Goal: Complete application form

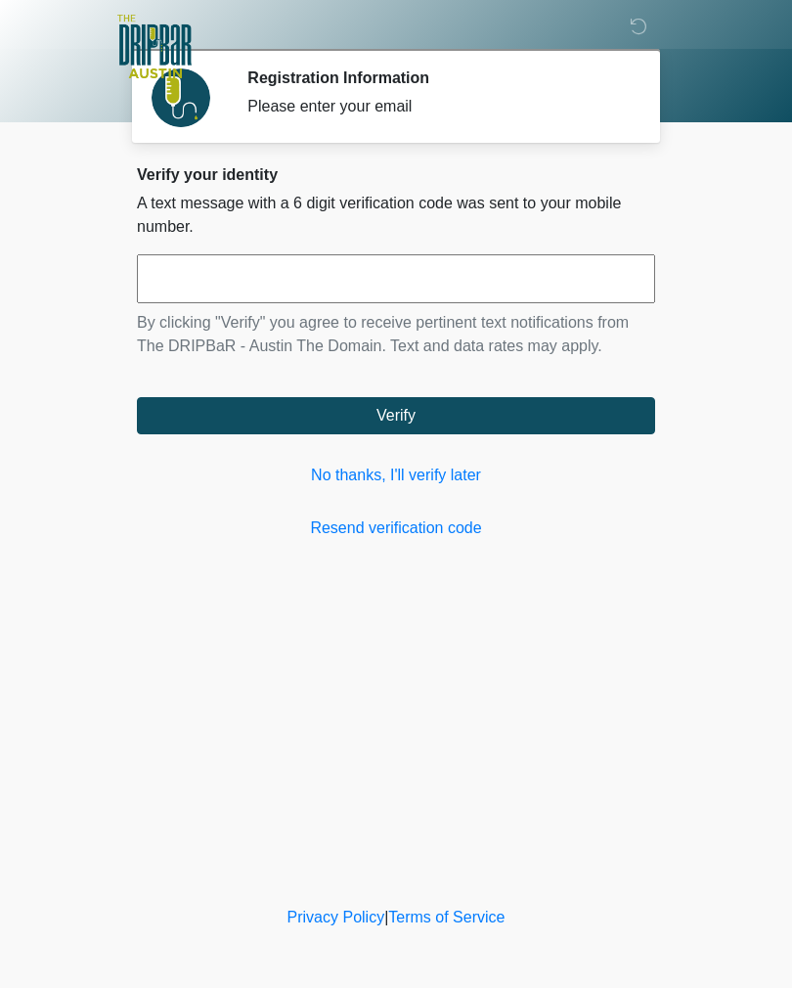
click at [584, 284] on input "text" at bounding box center [396, 278] width 518 height 49
type input "******"
click at [606, 423] on button "Verify" at bounding box center [396, 415] width 518 height 37
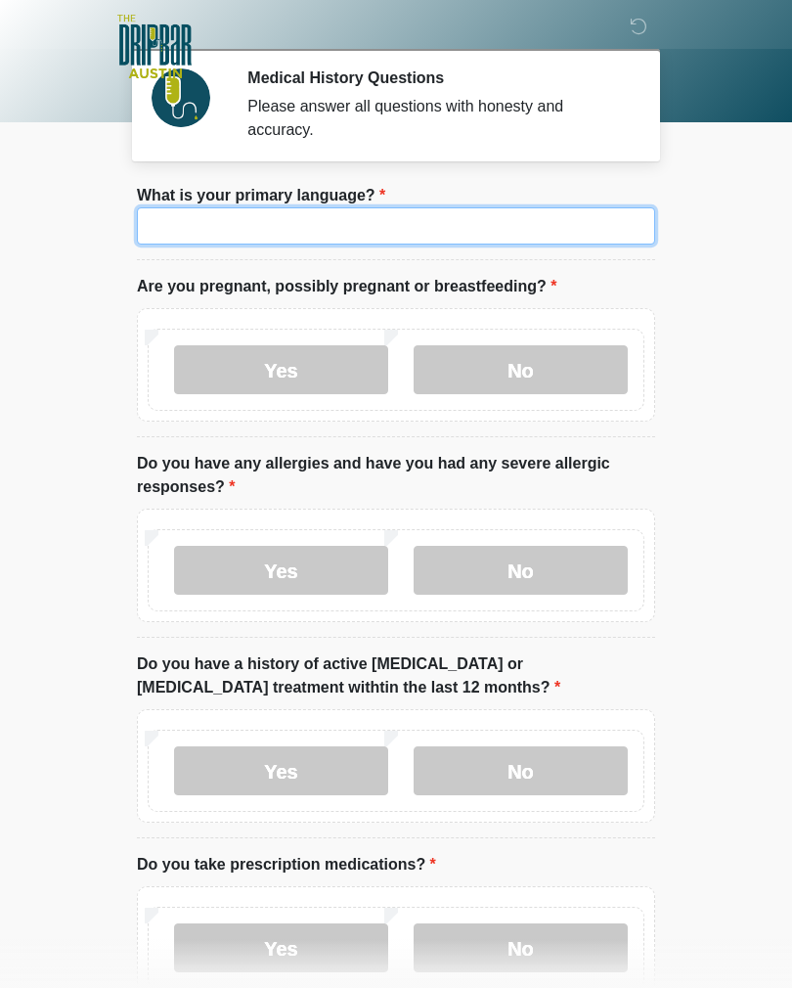
click at [172, 227] on input "What is your primary language?" at bounding box center [396, 225] width 518 height 37
type input "*******"
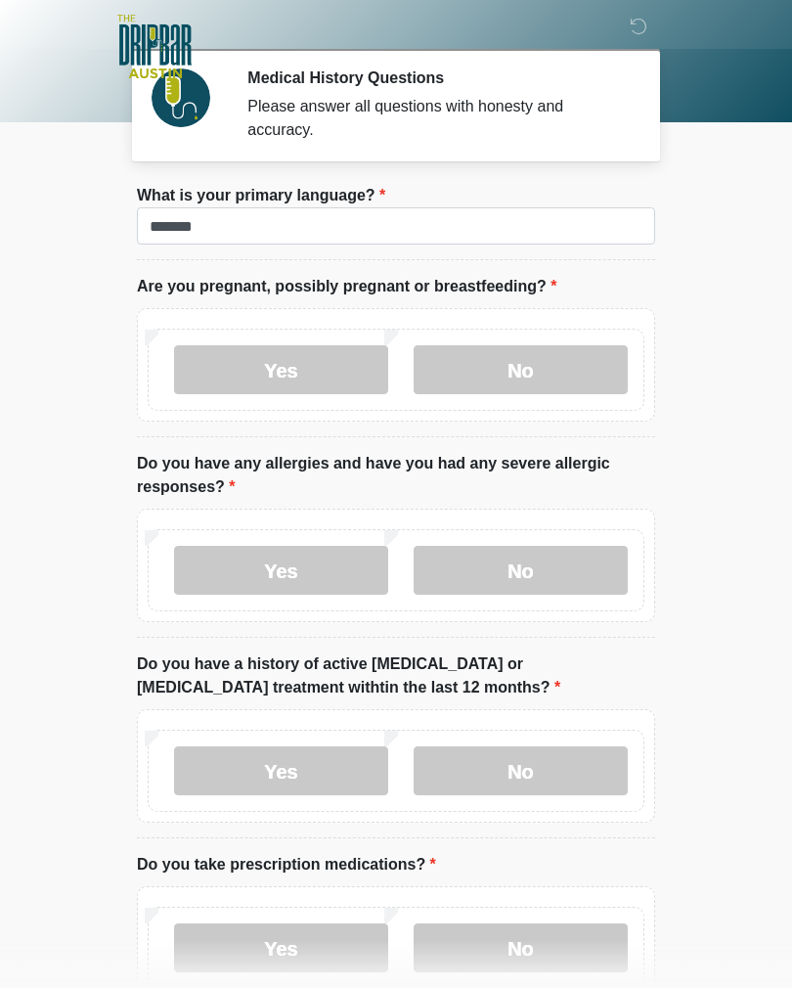
click at [588, 363] on label "No" at bounding box center [521, 369] width 214 height 49
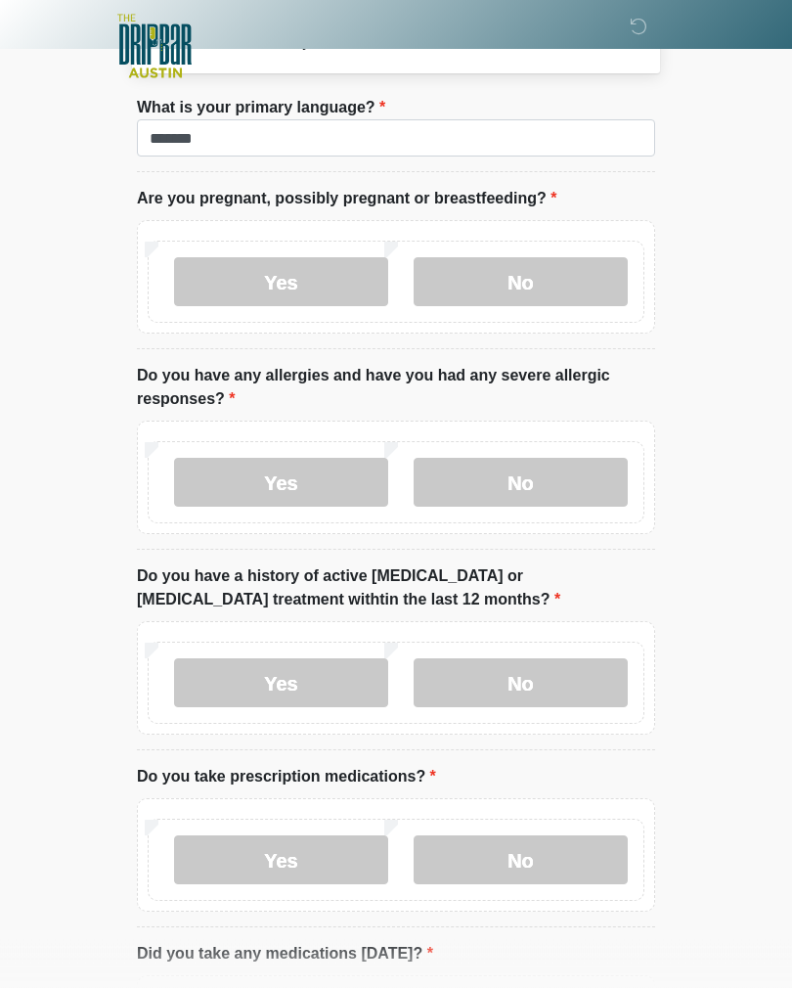
scroll to position [108, 0]
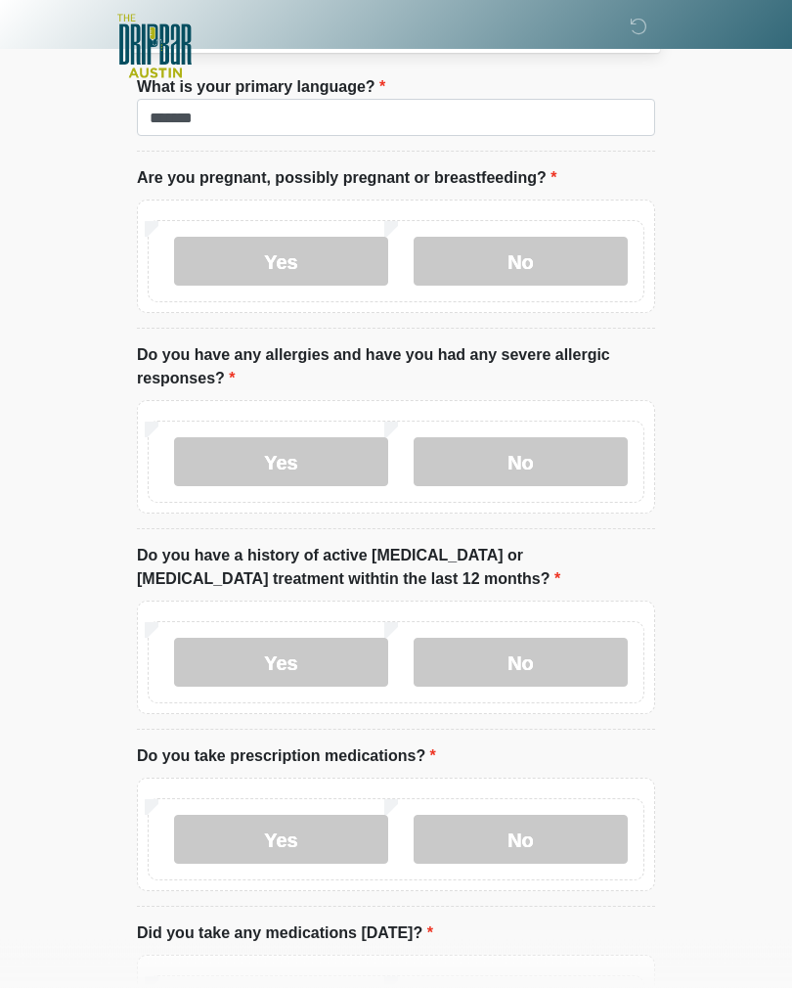
click at [206, 461] on label "Yes" at bounding box center [281, 462] width 214 height 49
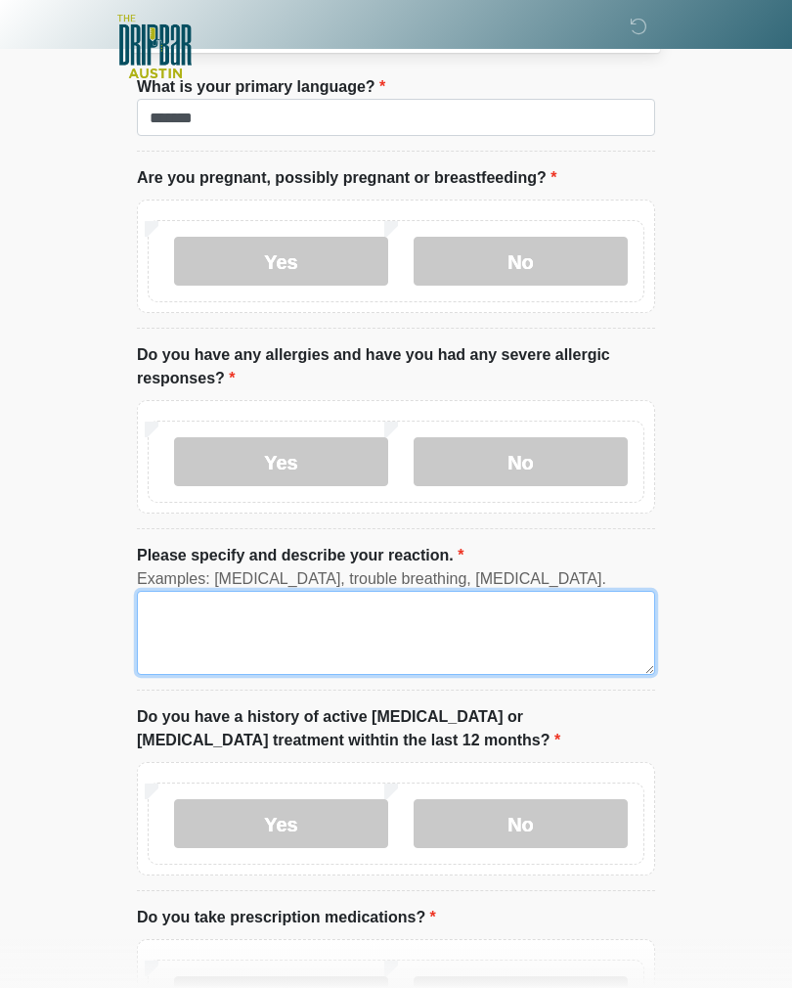
click at [197, 624] on textarea "Please specify and describe your reaction." at bounding box center [396, 633] width 518 height 84
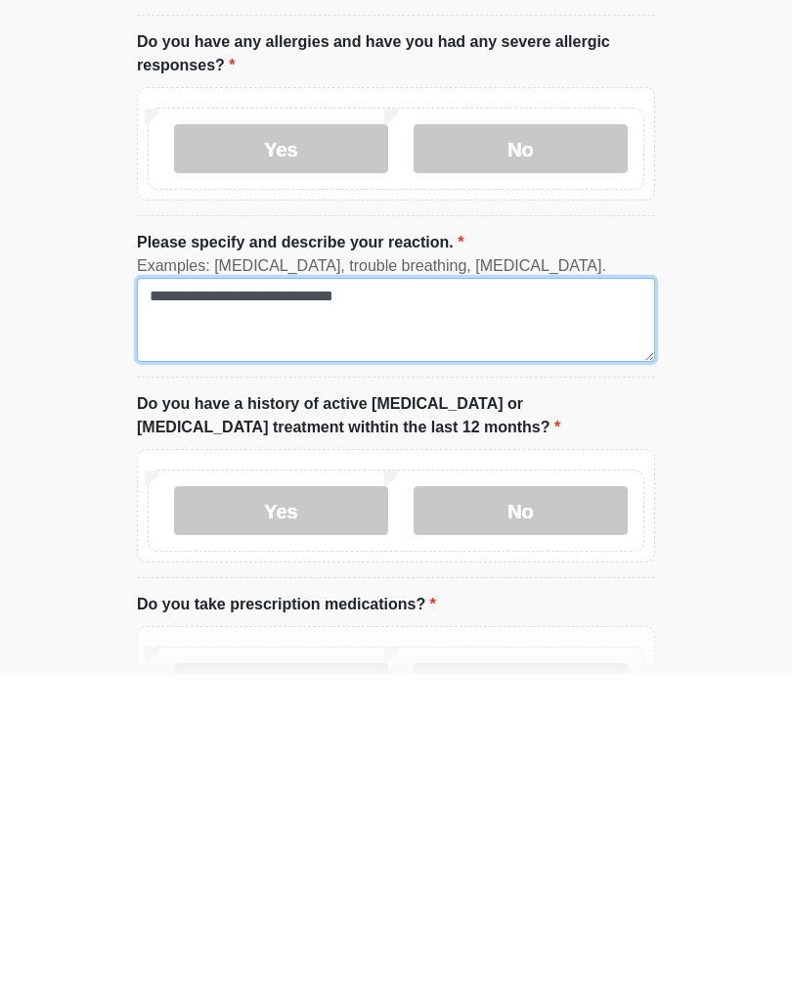
scroll to position [110, 0]
type textarea "**********"
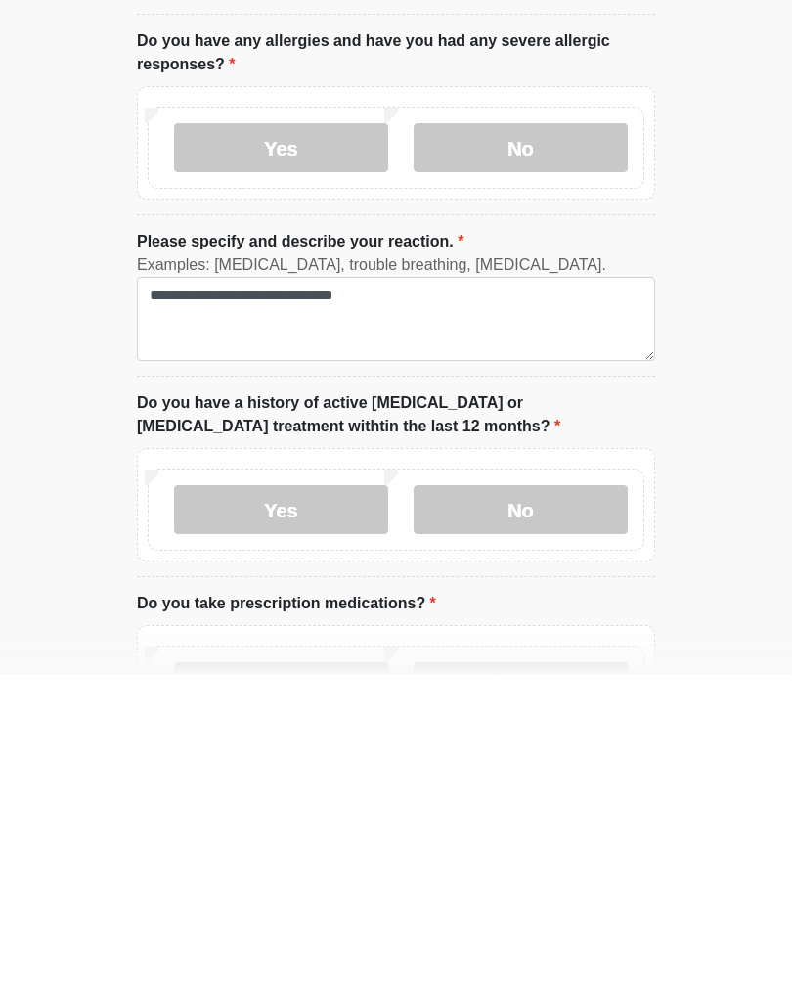
click at [587, 798] on label "No" at bounding box center [521, 822] width 214 height 49
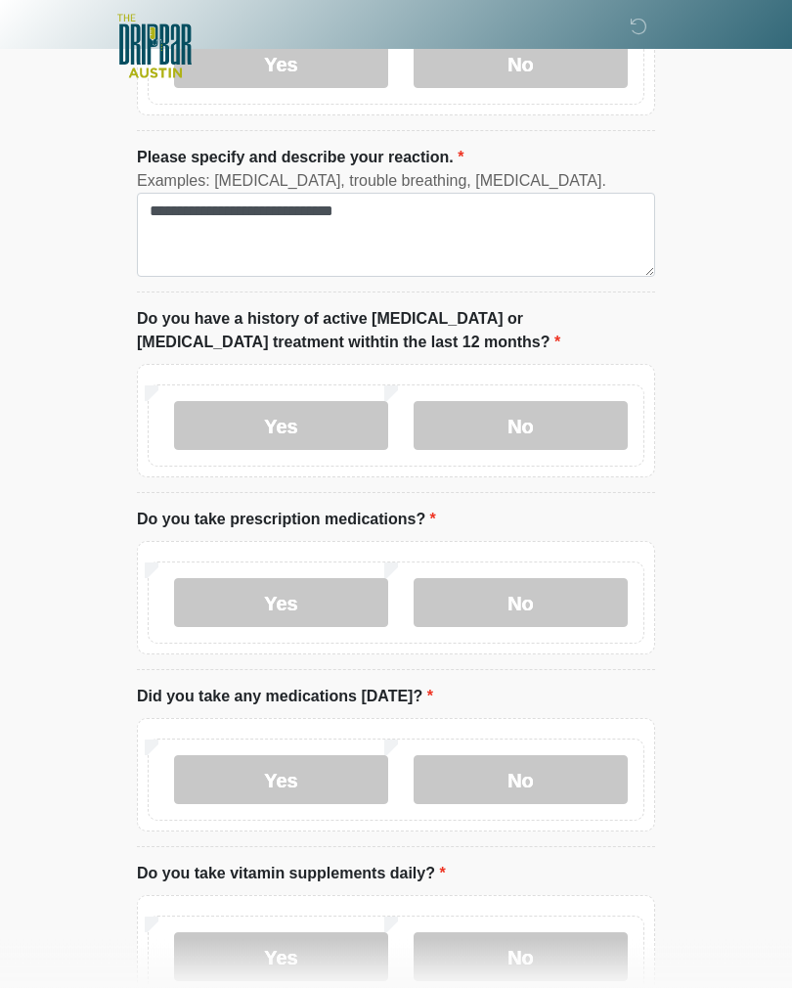
scroll to position [505, 0]
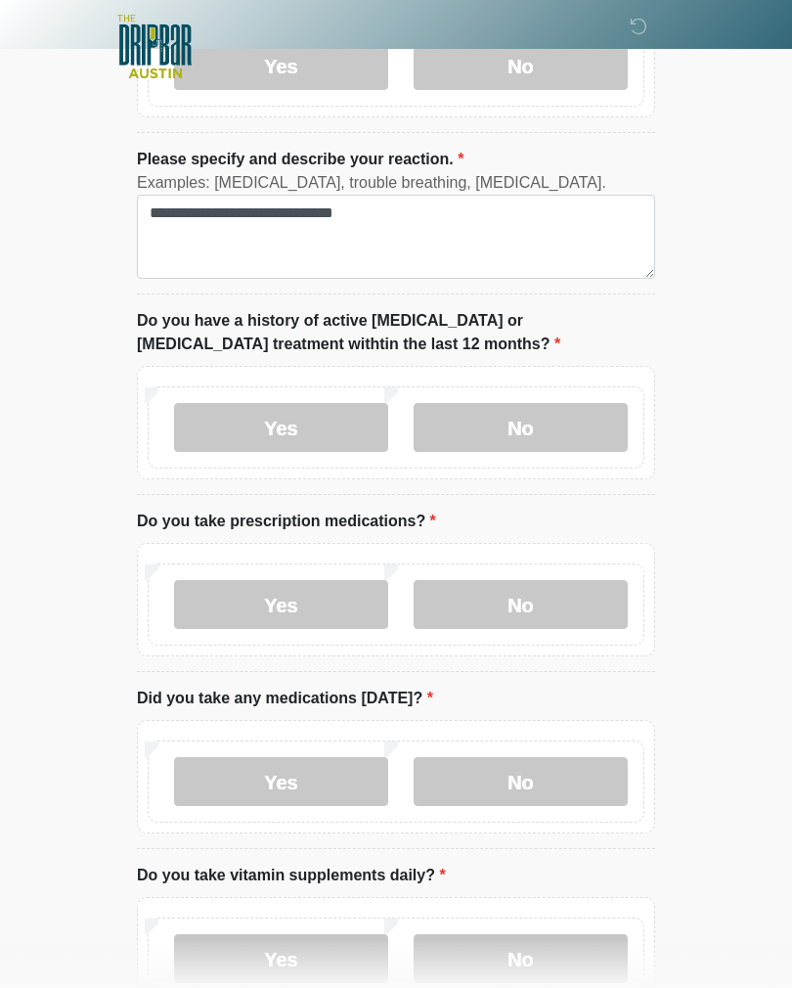
click at [211, 583] on label "Yes" at bounding box center [281, 604] width 214 height 49
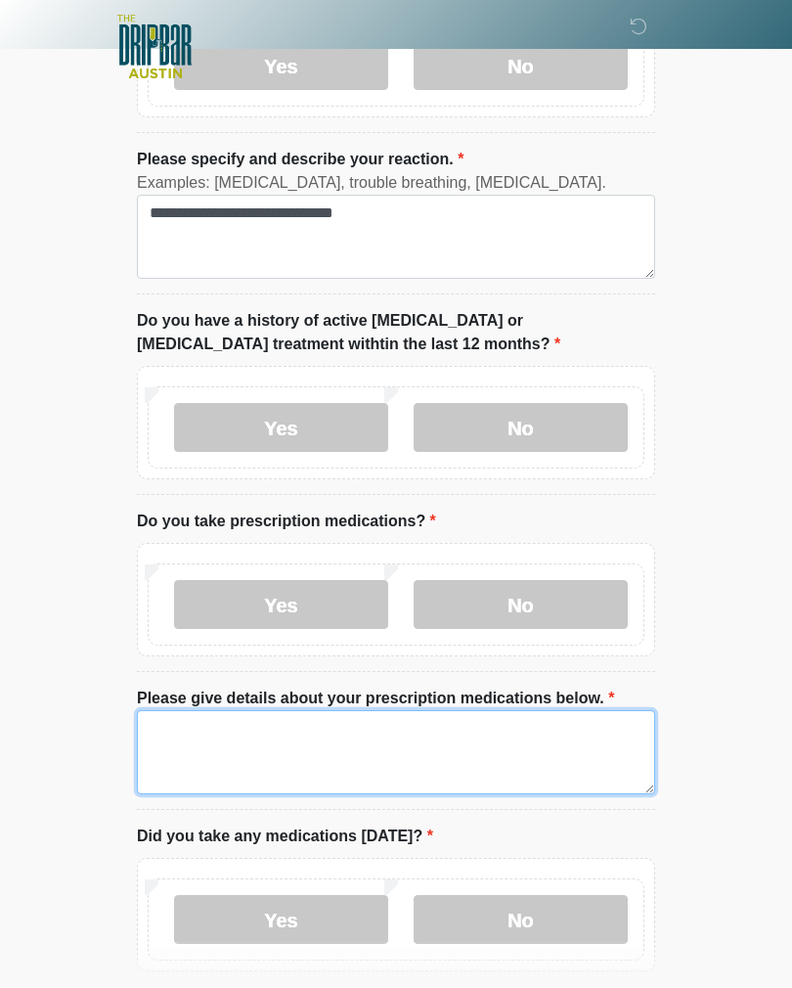
click at [208, 724] on textarea "Please give details about your prescription medications below." at bounding box center [396, 752] width 518 height 84
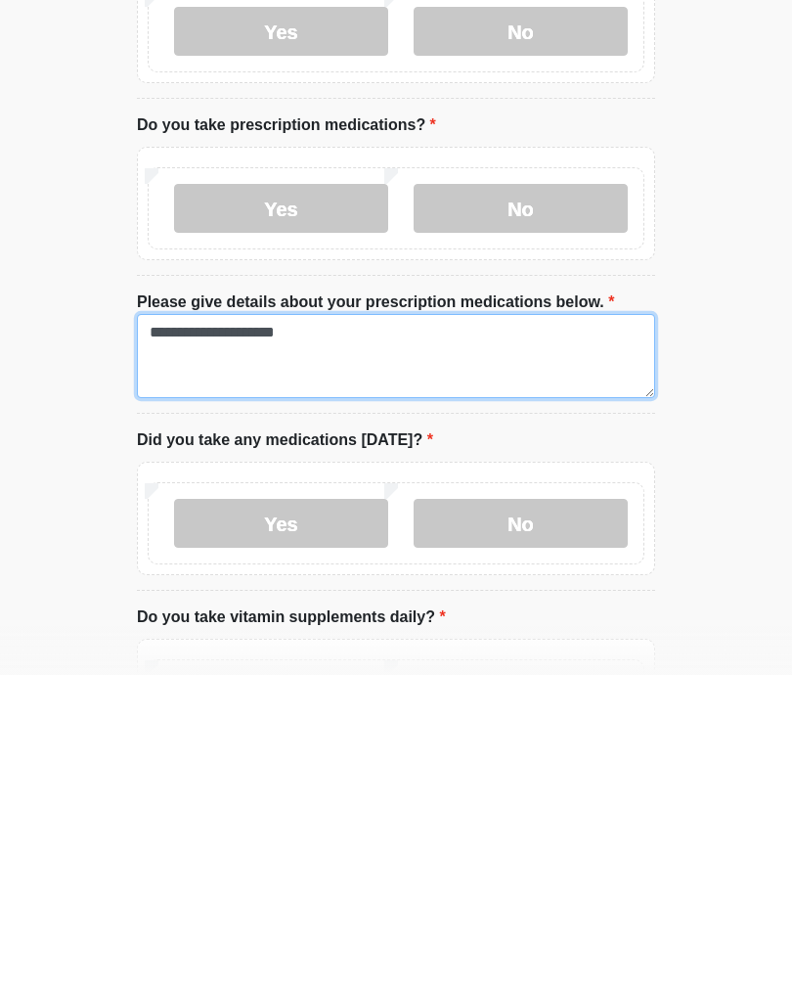
type textarea "**********"
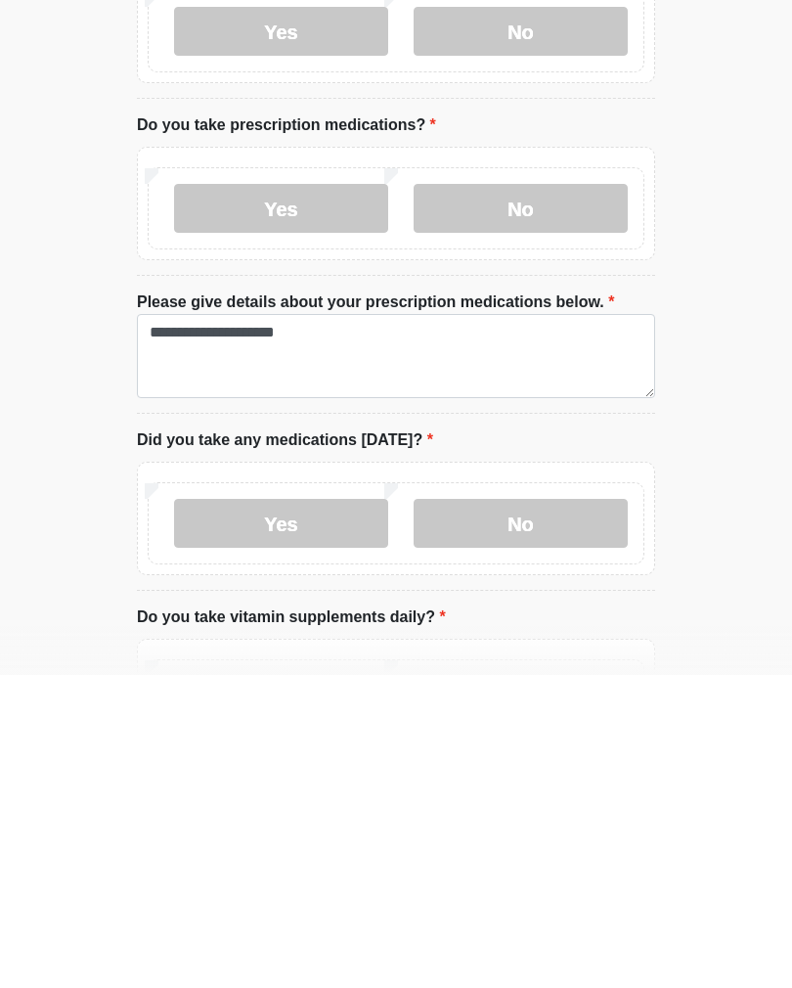
click at [326, 812] on label "Yes" at bounding box center [281, 836] width 214 height 49
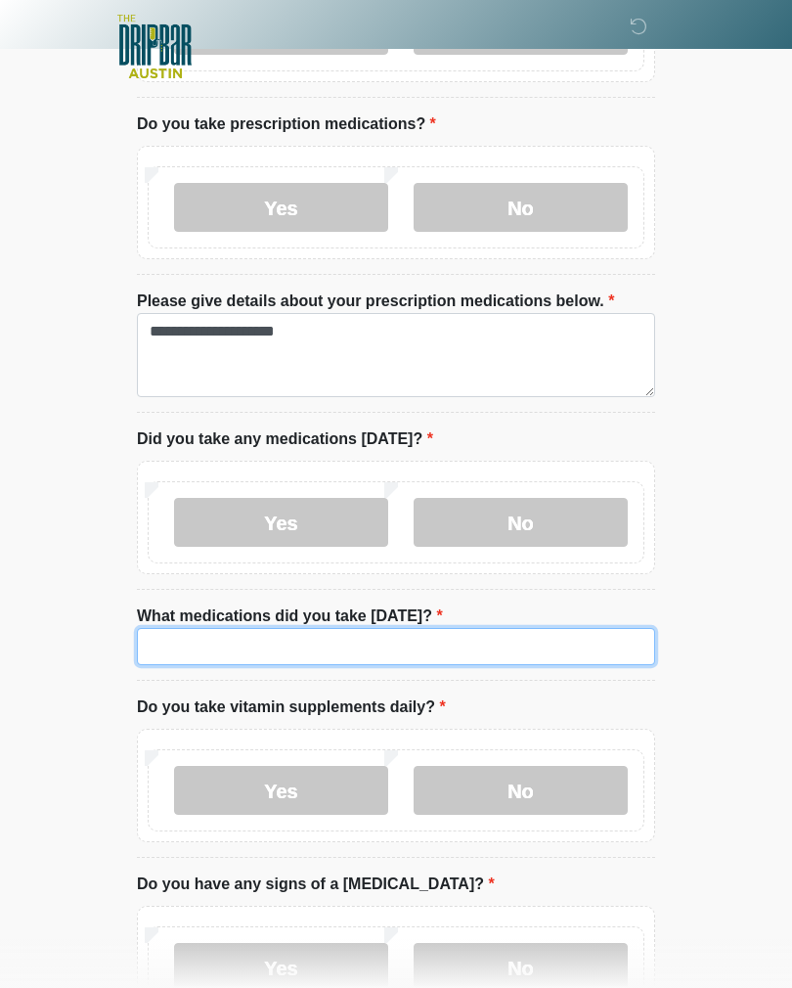
click at [419, 651] on input "What medications did you take [DATE]?" at bounding box center [396, 646] width 518 height 37
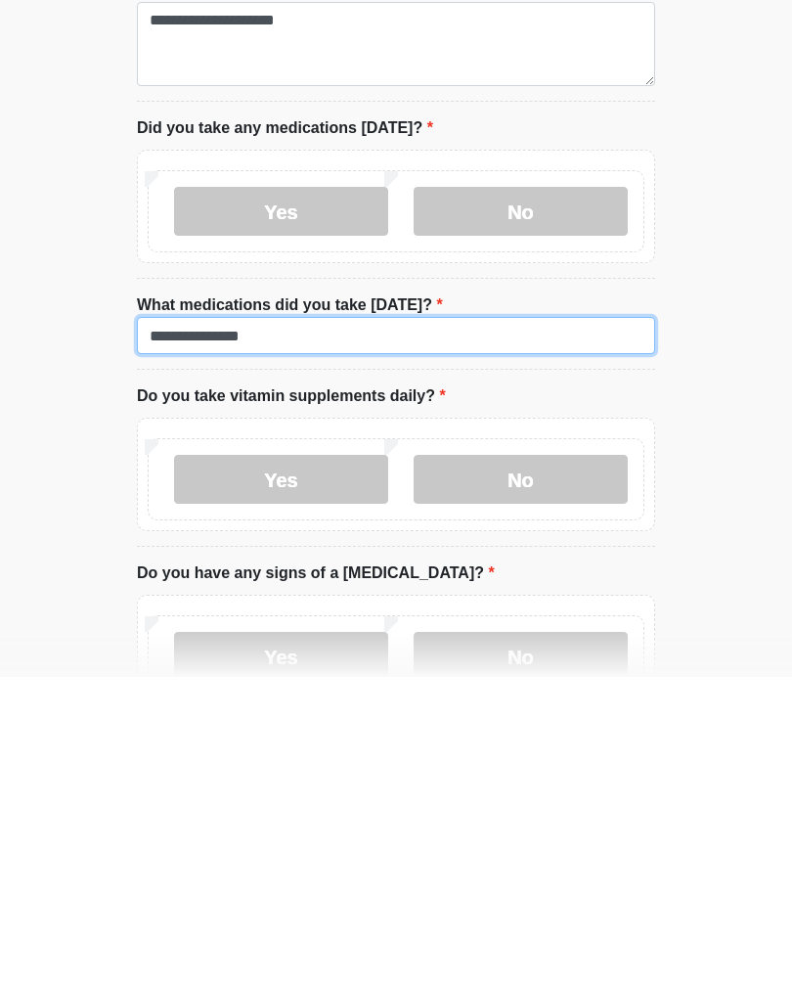
type input "**********"
click at [560, 767] on label "No" at bounding box center [521, 791] width 214 height 49
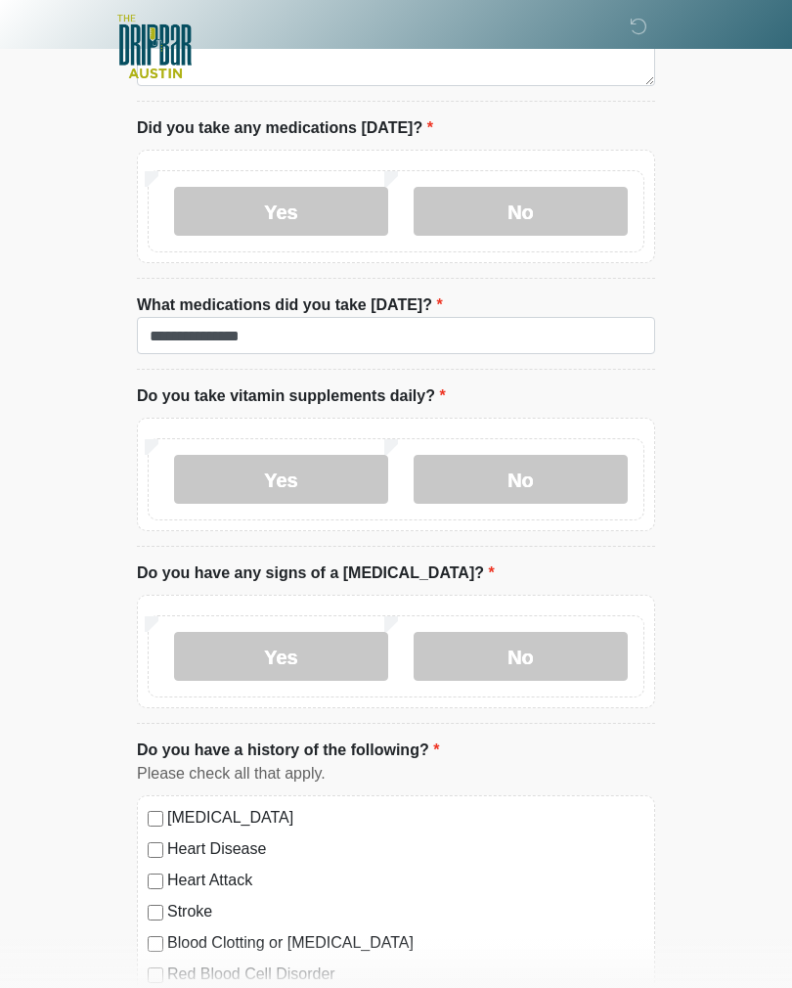
click at [562, 646] on label "No" at bounding box center [521, 656] width 214 height 49
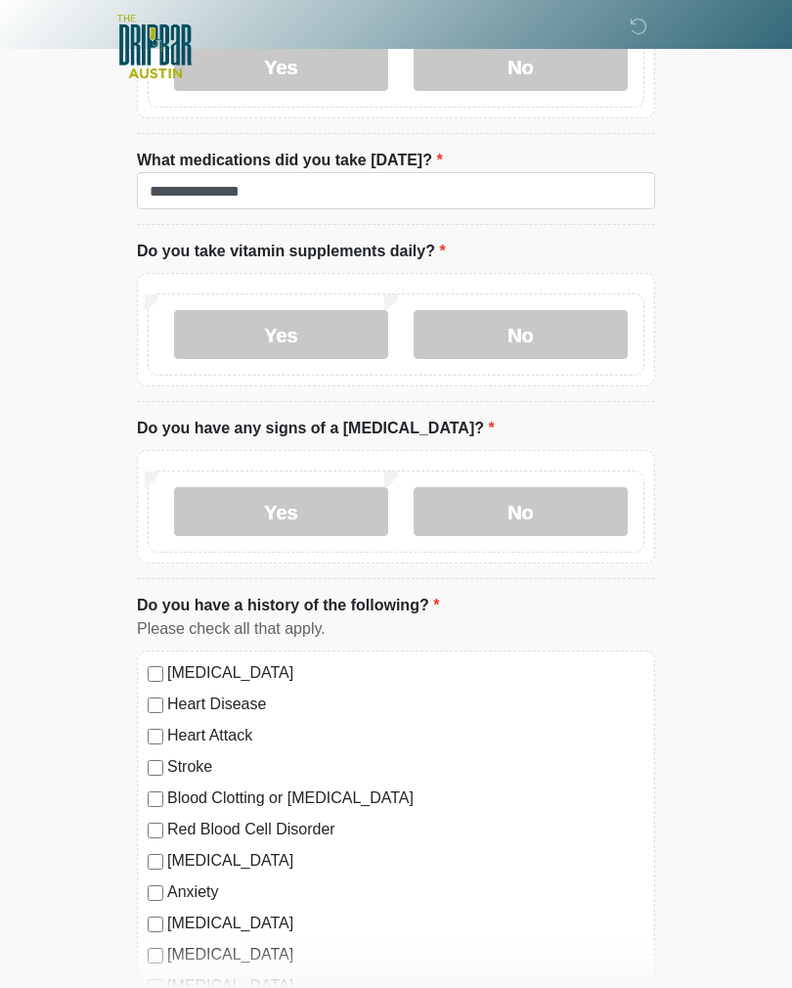
scroll to position [1395, 0]
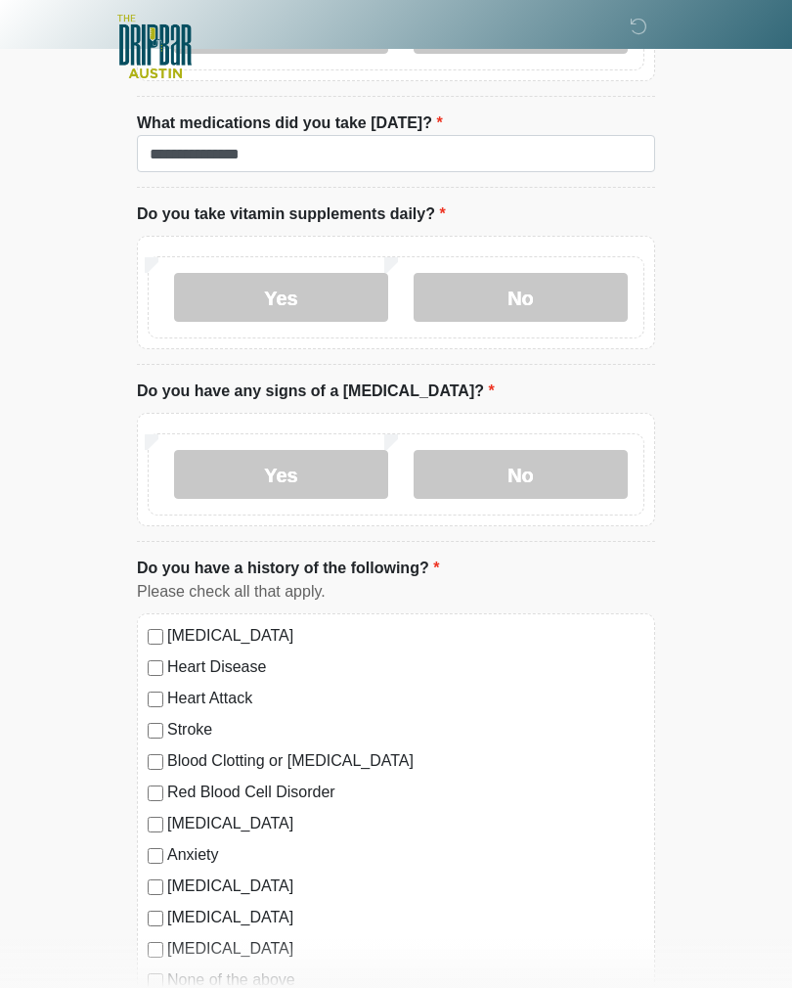
click at [293, 624] on label "[MEDICAL_DATA]" at bounding box center [405, 635] width 477 height 23
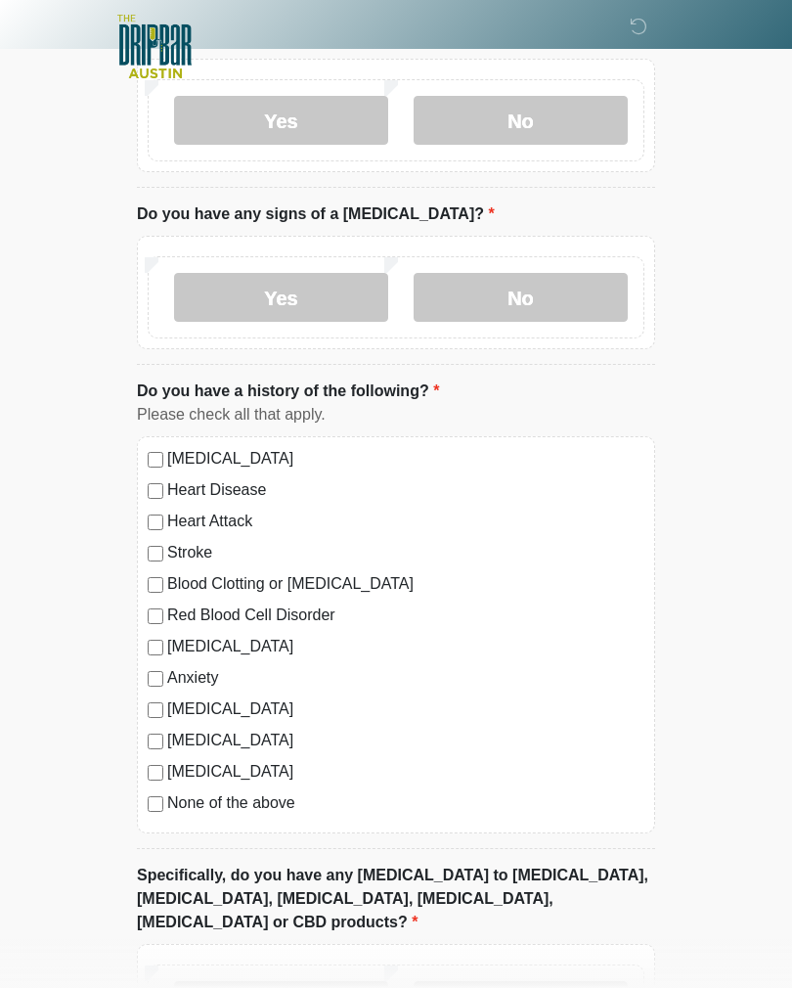
scroll to position [1756, 0]
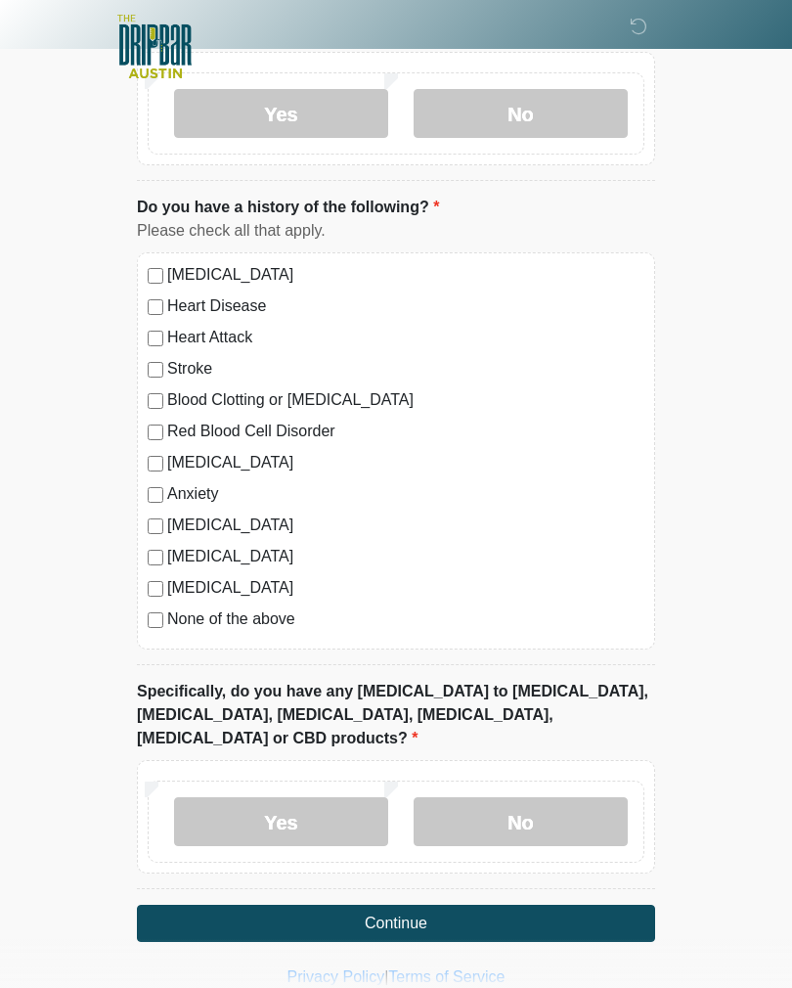
click at [556, 797] on label "No" at bounding box center [521, 821] width 214 height 49
click at [541, 905] on button "Continue" at bounding box center [396, 923] width 518 height 37
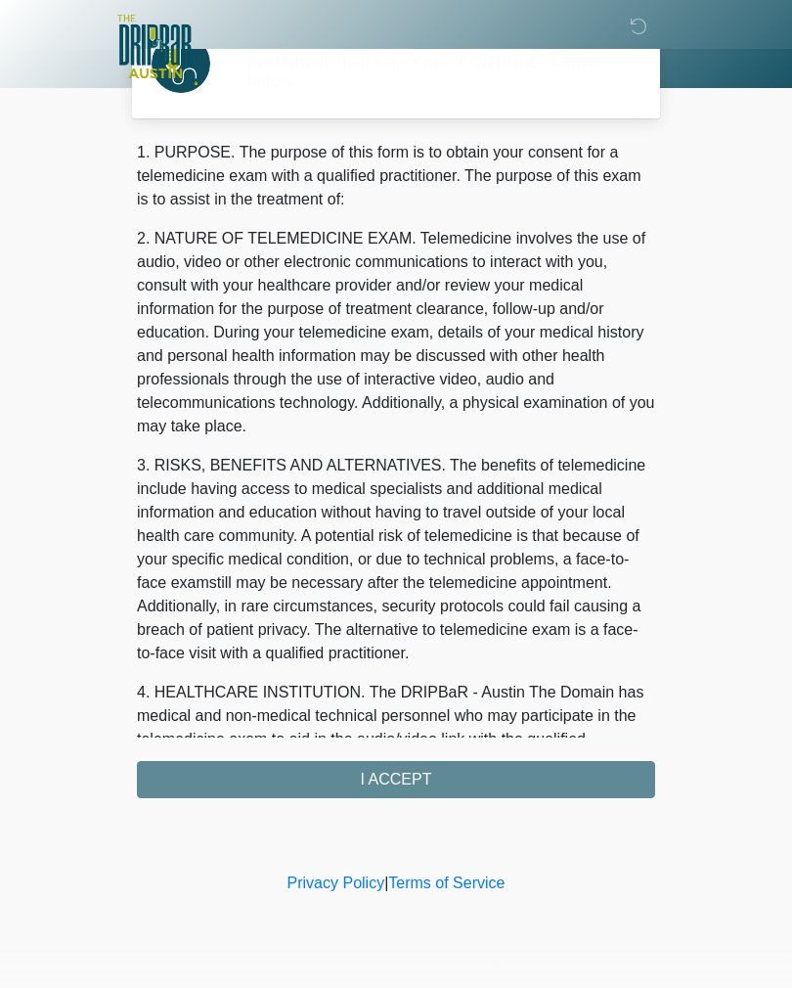
scroll to position [0, 0]
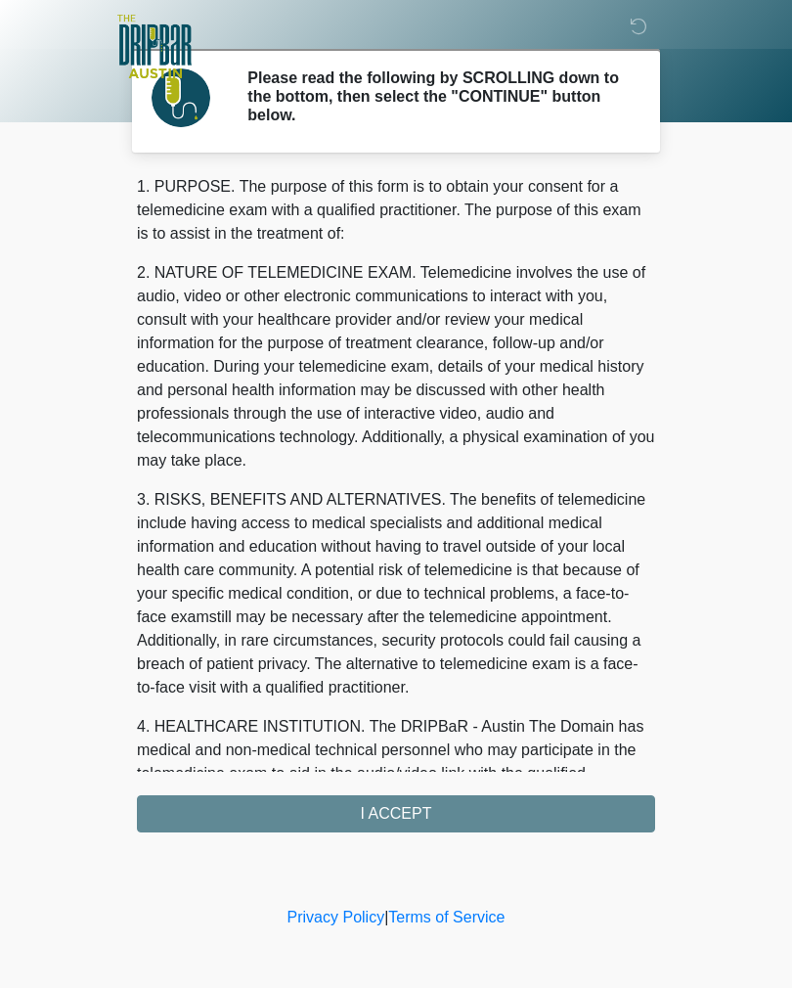
click at [561, 810] on div "1. PURPOSE. The purpose of this form is to obtain your consent for a telemedici…" at bounding box center [396, 503] width 518 height 657
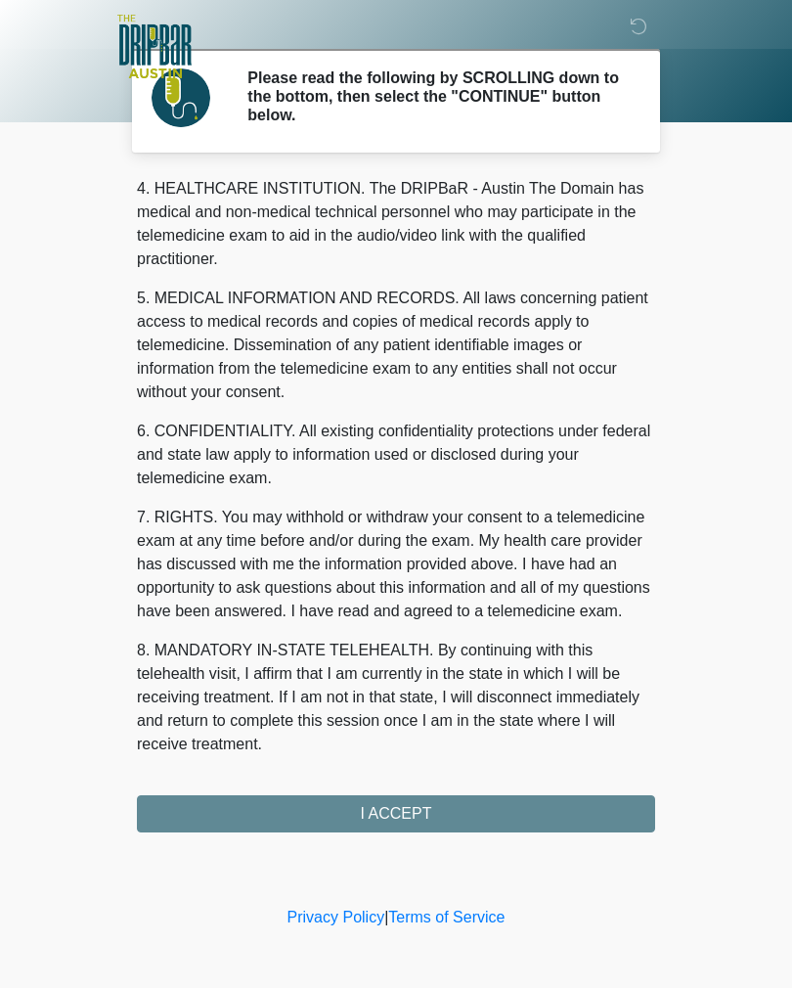
scroll to position [561, 0]
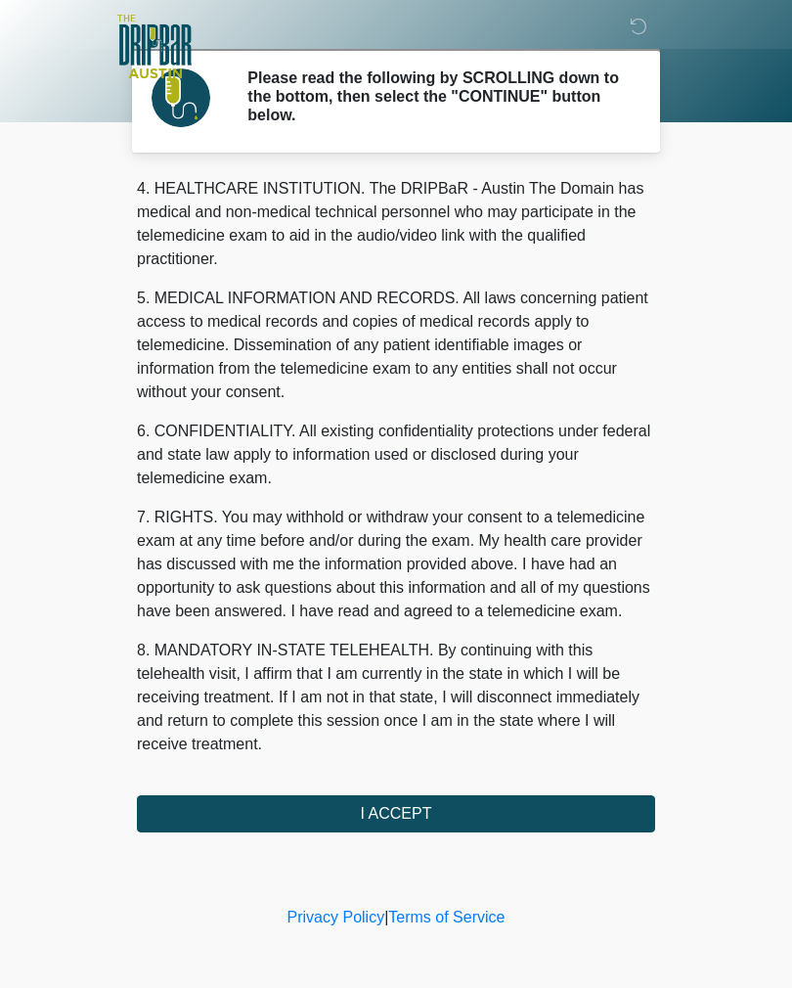
click at [548, 821] on button "I ACCEPT" at bounding box center [396, 813] width 518 height 37
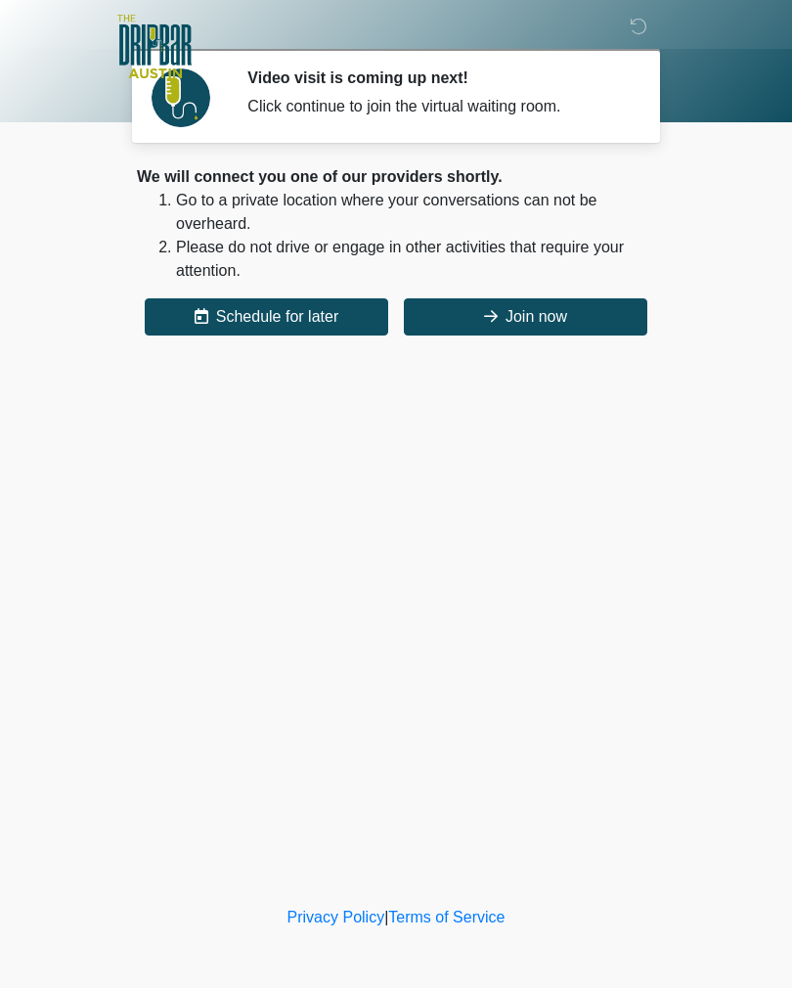
click at [606, 313] on button "Join now" at bounding box center [526, 316] width 244 height 37
